Goal: Information Seeking & Learning: Learn about a topic

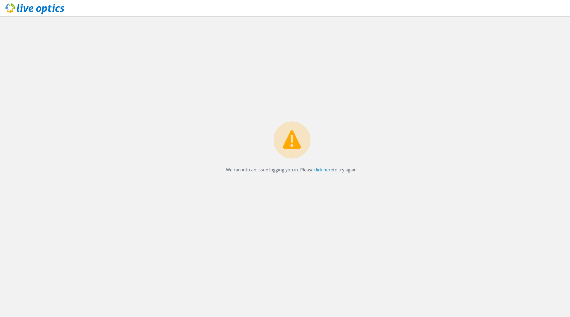
click at [331, 170] on link "click here" at bounding box center [323, 170] width 19 height 6
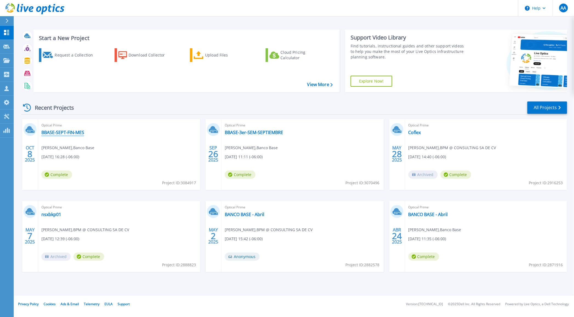
click at [57, 132] on link "BBASE-SEPT-FIN-MES" at bounding box center [62, 132] width 43 height 5
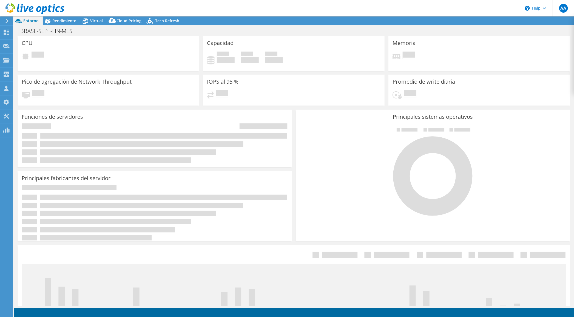
select select "USD"
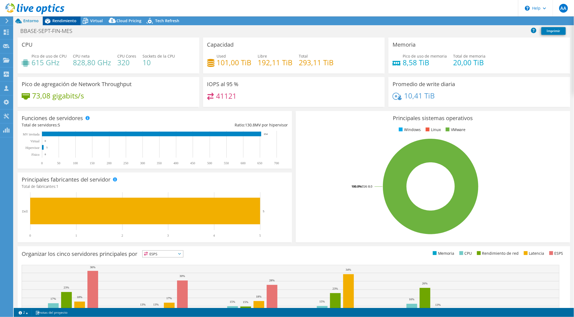
click at [64, 19] on span "Rendimiento" at bounding box center [64, 20] width 24 height 5
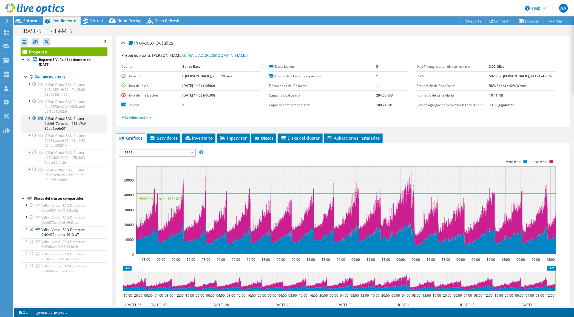
click at [28, 116] on div at bounding box center [28, 117] width 5 height 5
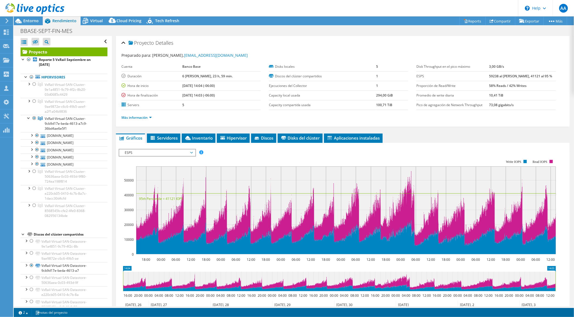
click at [184, 150] on span "ESPS" at bounding box center [157, 152] width 70 height 7
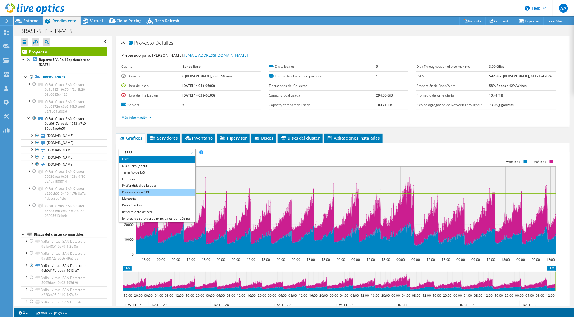
click at [145, 193] on li "Porcentaje de CPU" at bounding box center [157, 192] width 76 height 7
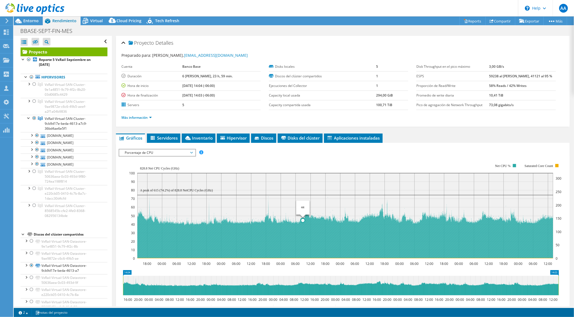
drag, startPoint x: 239, startPoint y: 189, endPoint x: 309, endPoint y: 223, distance: 78.1
click at [309, 223] on icon "18:00 00:00 06:00 12:00 18:00 00:00 06:00 12:00 18:00 00:00 06:00 12:00 18:00 0…" at bounding box center [341, 211] width 444 height 110
drag, startPoint x: 287, startPoint y: 229, endPoint x: 241, endPoint y: 196, distance: 56.1
click at [241, 196] on icon "18:00 00:00 06:00 12:00 18:00 00:00 06:00 12:00 18:00 00:00 06:00 12:00 18:00 0…" at bounding box center [341, 211] width 444 height 110
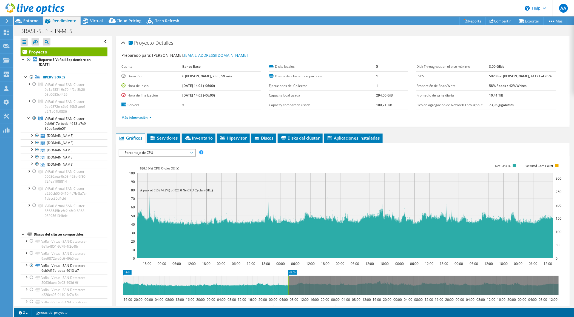
drag, startPoint x: 558, startPoint y: 280, endPoint x: 288, endPoint y: 286, distance: 270.6
click at [288, 286] on rect at bounding box center [288, 285] width 2 height 19
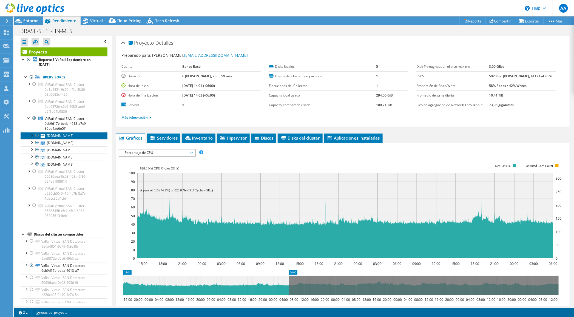
click at [76, 135] on link "[DOMAIN_NAME]" at bounding box center [64, 135] width 87 height 7
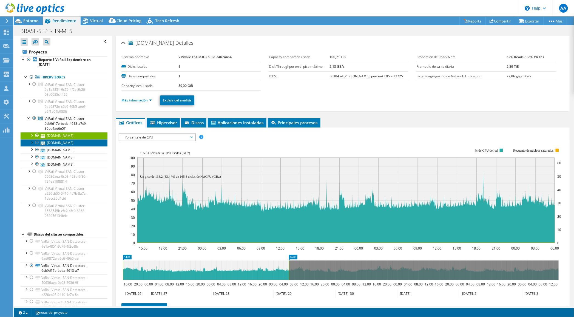
click at [77, 142] on link "[DOMAIN_NAME]" at bounding box center [64, 142] width 87 height 7
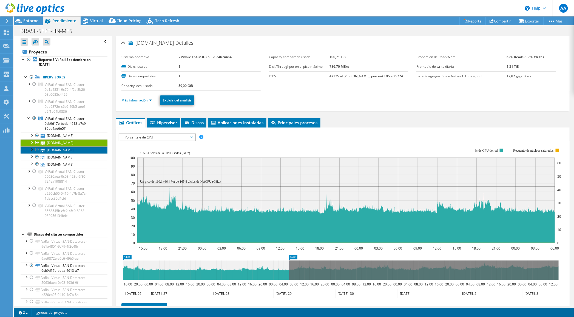
click at [80, 150] on link "[DOMAIN_NAME]" at bounding box center [64, 149] width 87 height 7
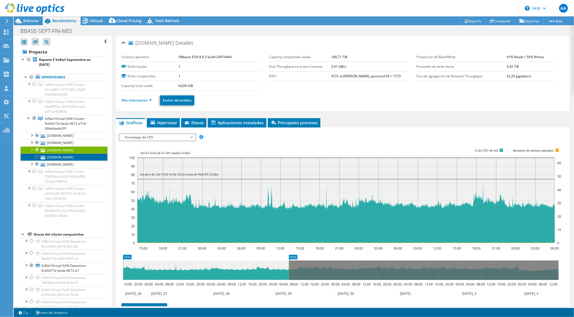
click at [80, 156] on link "[DOMAIN_NAME]" at bounding box center [64, 157] width 87 height 7
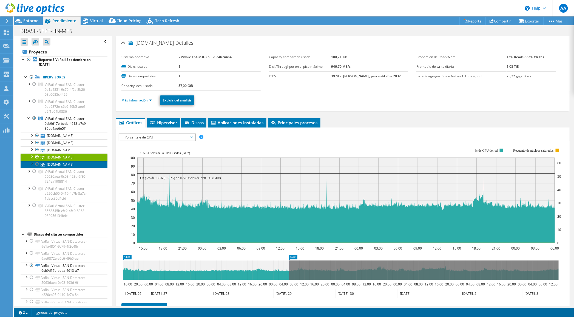
click at [78, 162] on link "[DOMAIN_NAME]" at bounding box center [64, 164] width 87 height 7
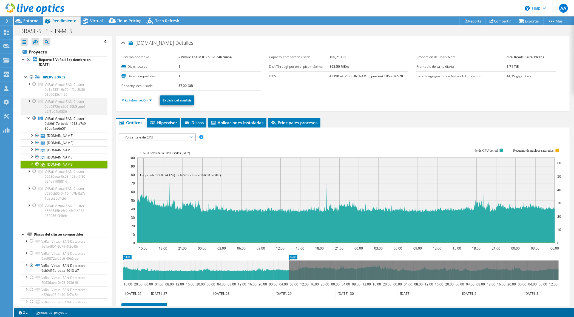
click at [26, 101] on div at bounding box center [28, 100] width 5 height 5
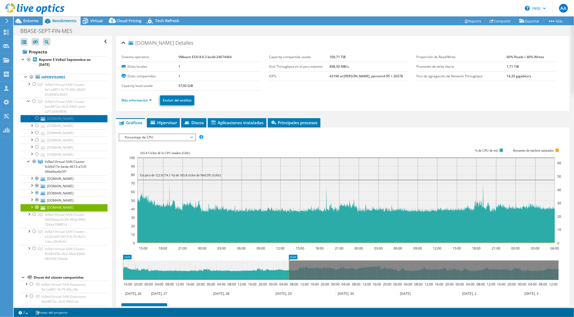
click at [58, 118] on link "[DOMAIN_NAME]" at bounding box center [64, 118] width 87 height 7
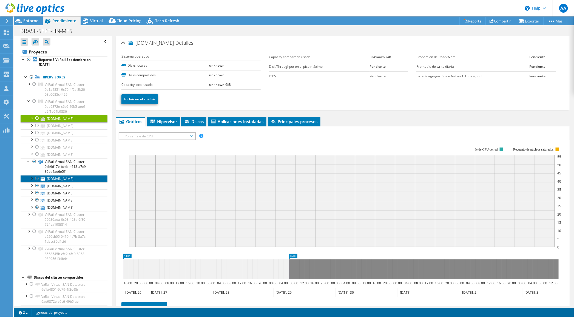
click at [58, 180] on link "[DOMAIN_NAME]" at bounding box center [64, 178] width 87 height 7
